Goal: Information Seeking & Learning: Learn about a topic

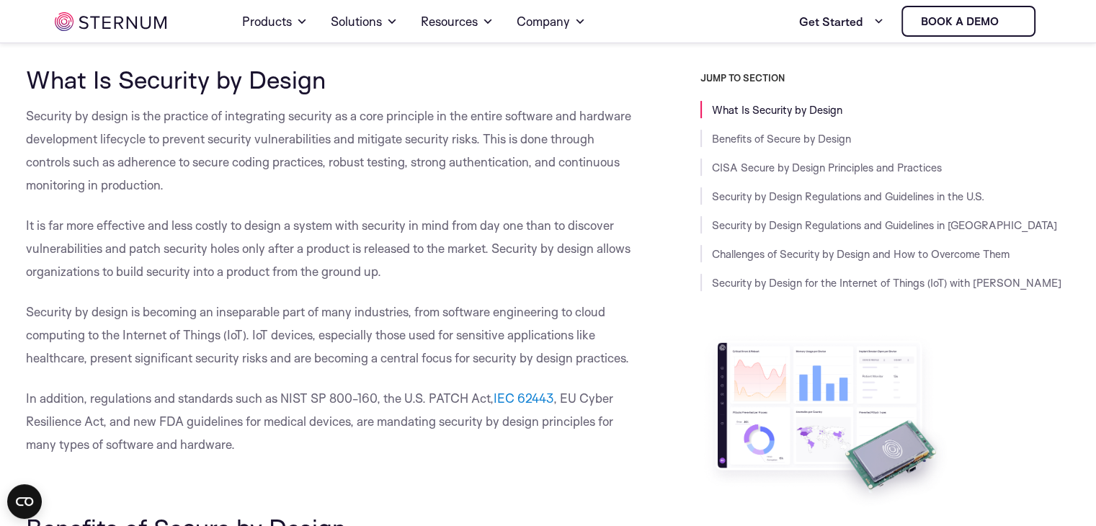
scroll to position [337, 0]
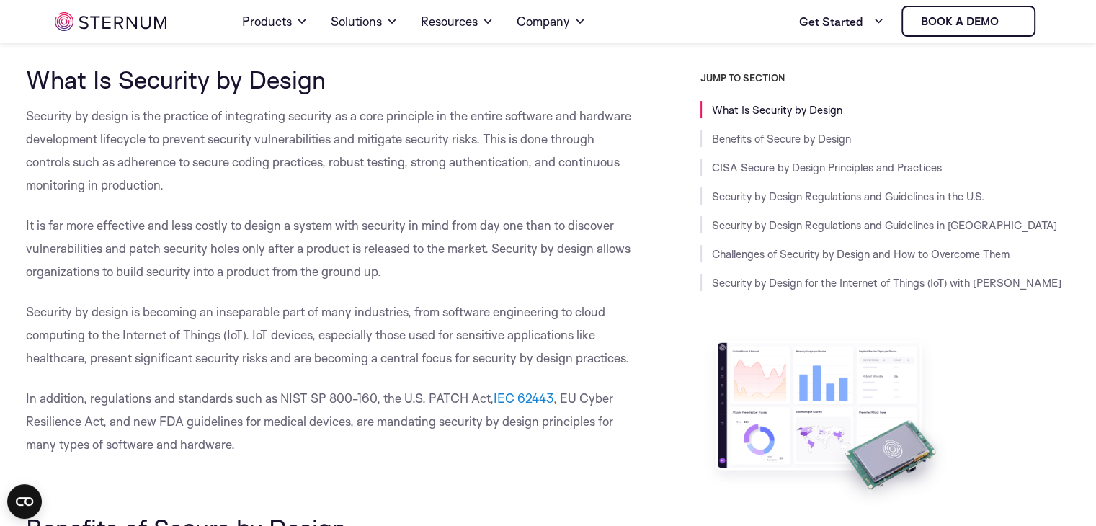
click at [270, 313] on span "Security by design is becoming an inseparable part of many industries, from sof…" at bounding box center [327, 334] width 603 height 61
click at [310, 355] on span "Security by design is becoming an inseparable part of many industries, from sof…" at bounding box center [327, 334] width 603 height 61
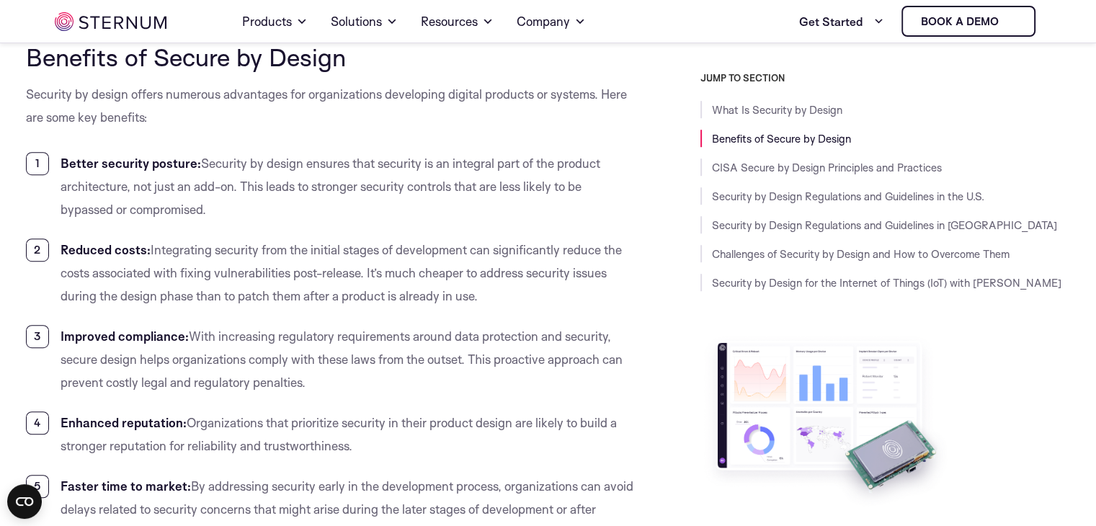
scroll to position [810, 0]
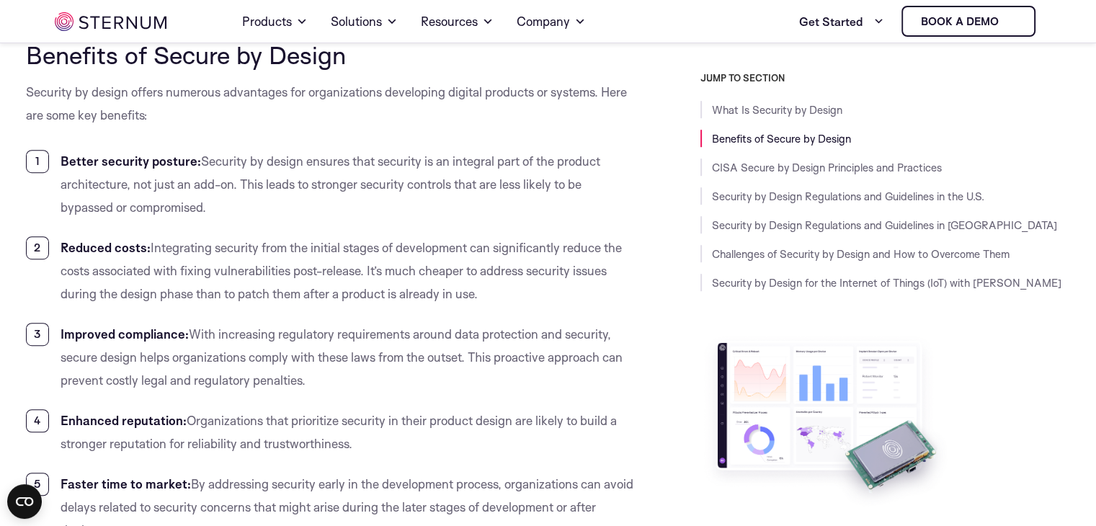
click at [307, 340] on span "With increasing regulatory requirements around data protection and security, se…" at bounding box center [342, 356] width 562 height 61
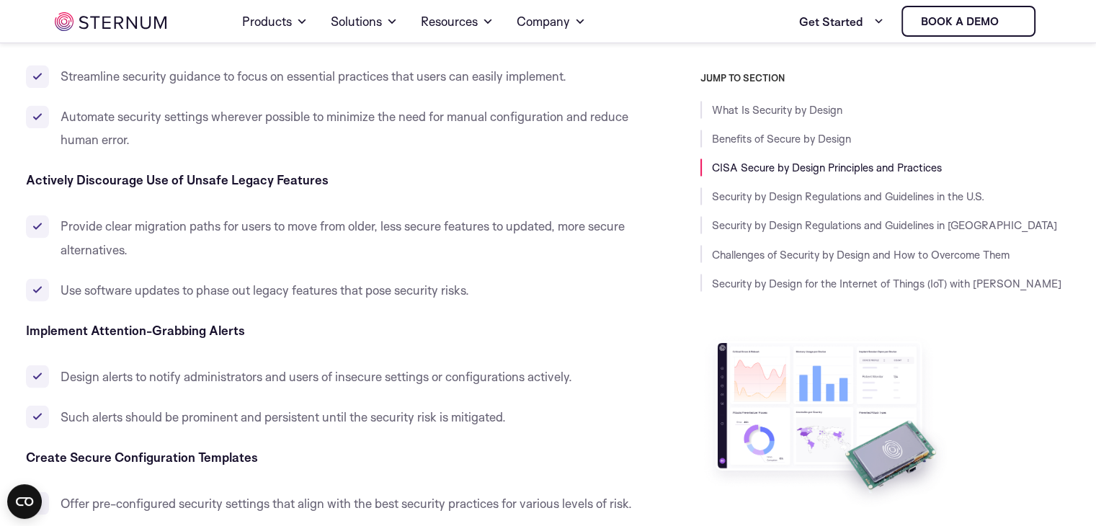
scroll to position [2332, 0]
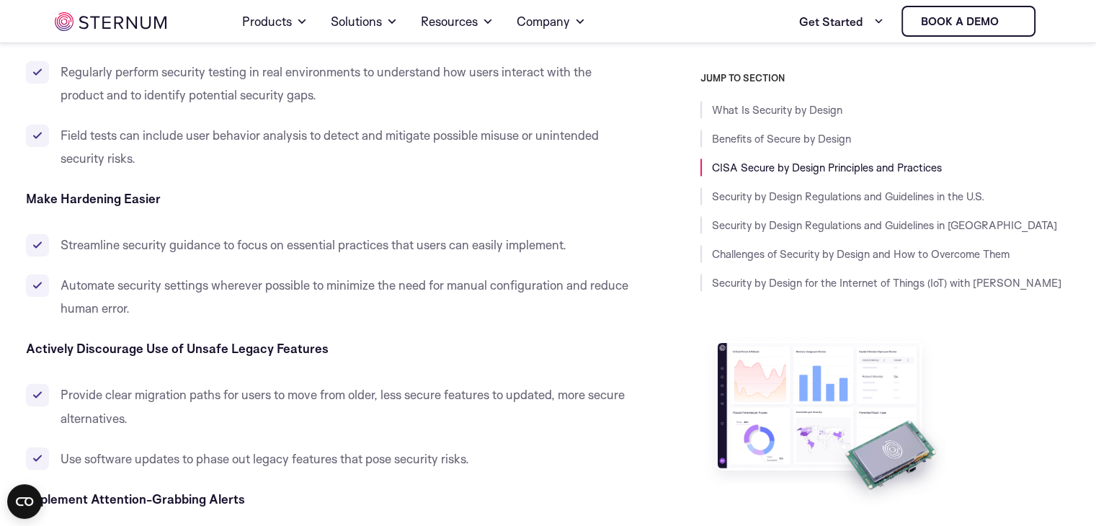
drag, startPoint x: 591, startPoint y: 362, endPoint x: 573, endPoint y: 369, distance: 18.5
drag, startPoint x: 572, startPoint y: 371, endPoint x: 601, endPoint y: 370, distance: 28.8
click at [586, 249] on li "Streamline security guidance to focus on essential practices that users can eas…" at bounding box center [330, 244] width 609 height 23
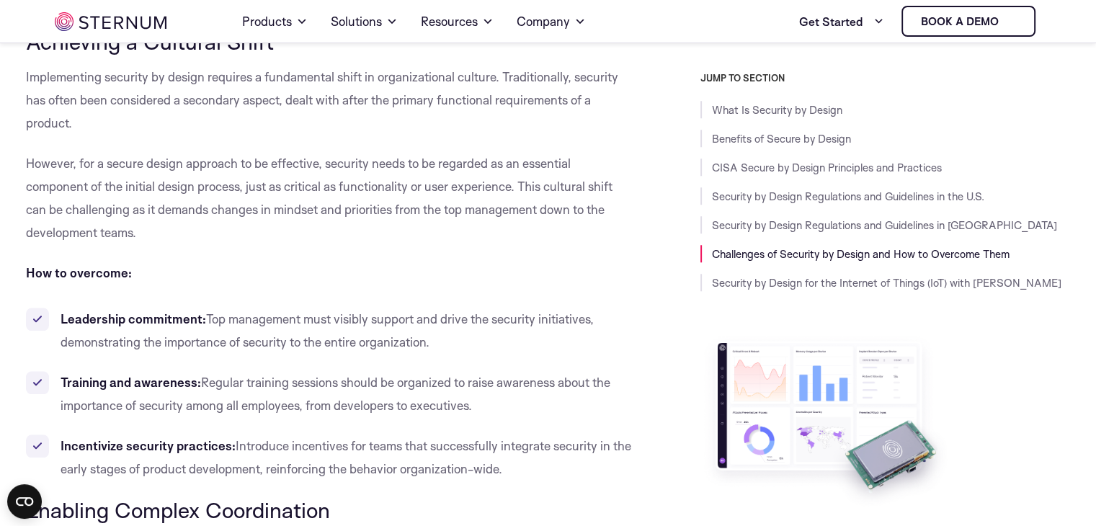
scroll to position [6592, 0]
